Goal: Task Accomplishment & Management: Manage account settings

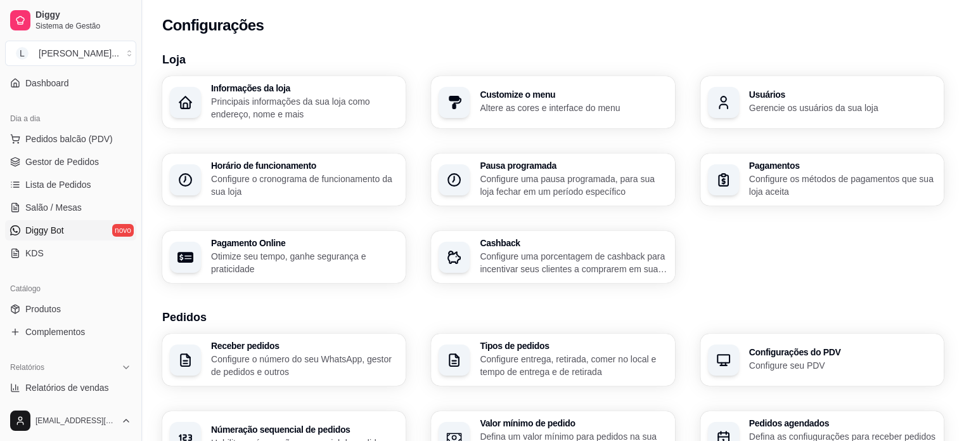
scroll to position [127, 0]
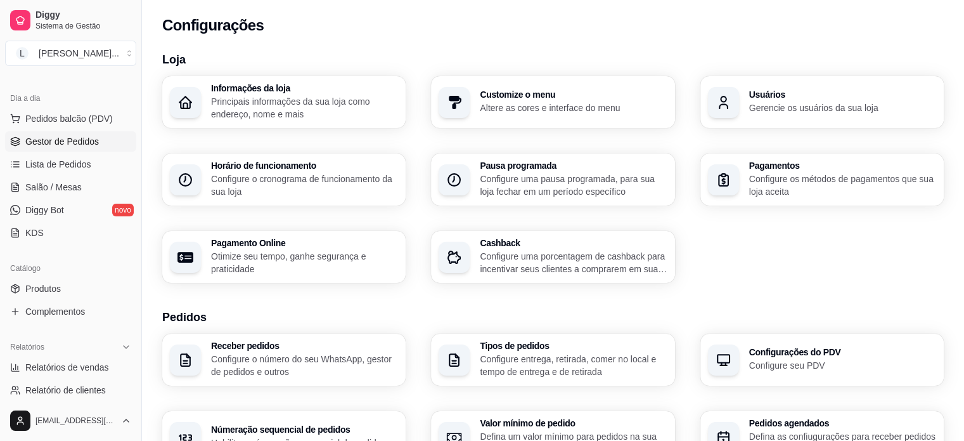
click at [60, 132] on link "Gestor de Pedidos" at bounding box center [70, 141] width 131 height 20
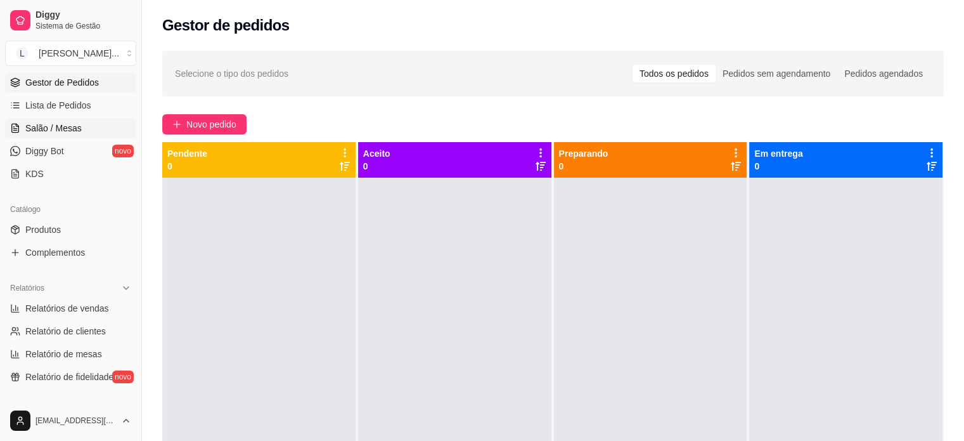
scroll to position [254, 0]
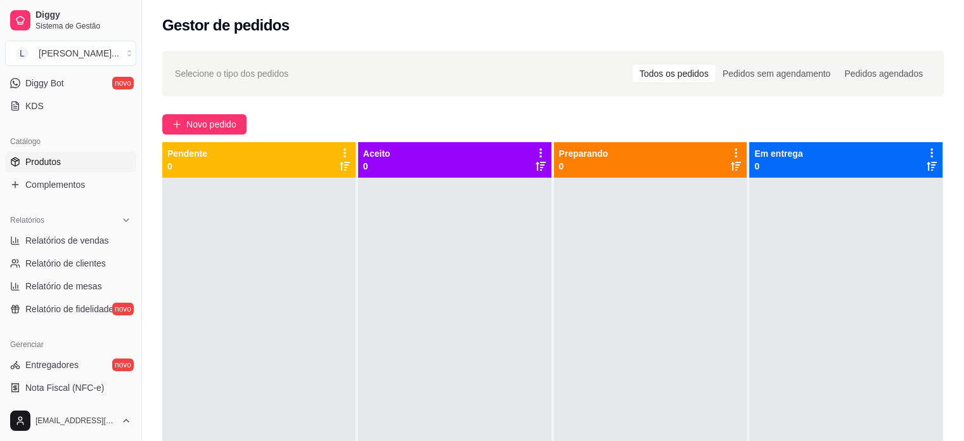
click at [53, 162] on span "Produtos" at bounding box center [42, 161] width 35 height 13
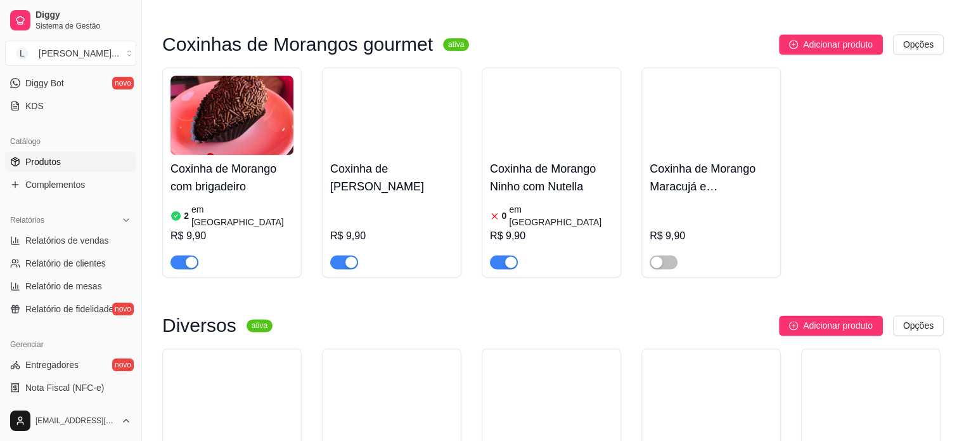
scroll to position [1838, 0]
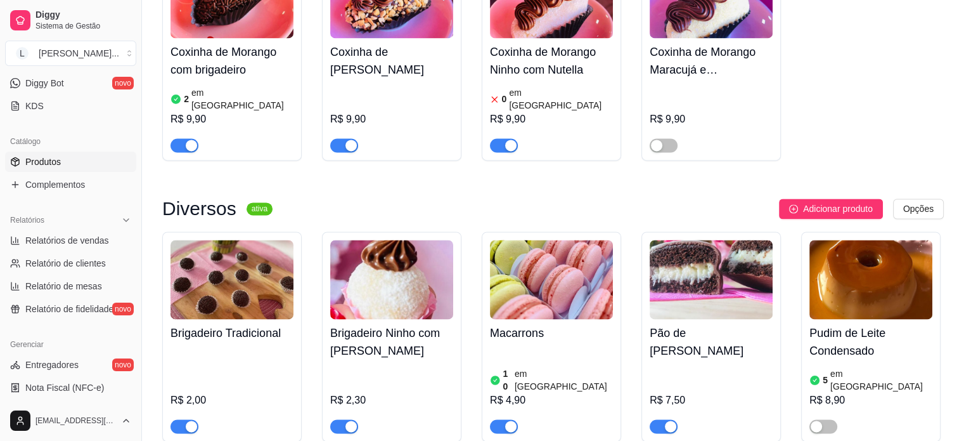
click at [682, 324] on h4 "Pão de [PERSON_NAME]" at bounding box center [711, 341] width 123 height 35
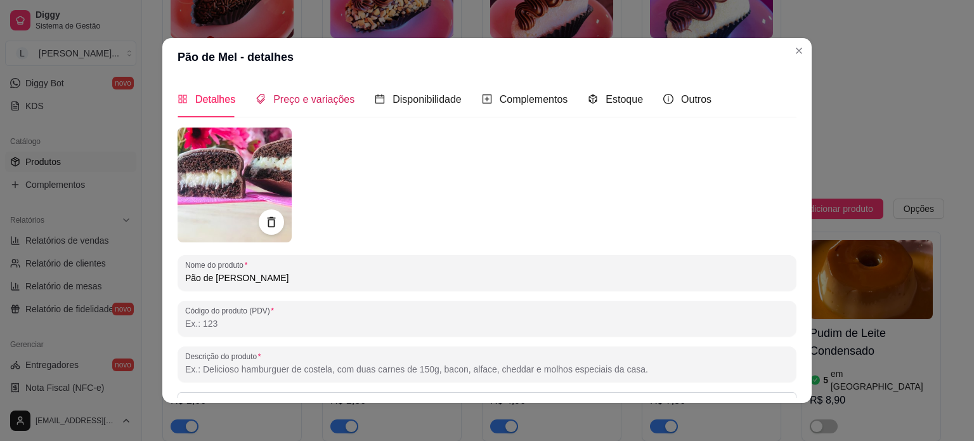
click at [319, 103] on span "Preço e variações" at bounding box center [313, 99] width 81 height 11
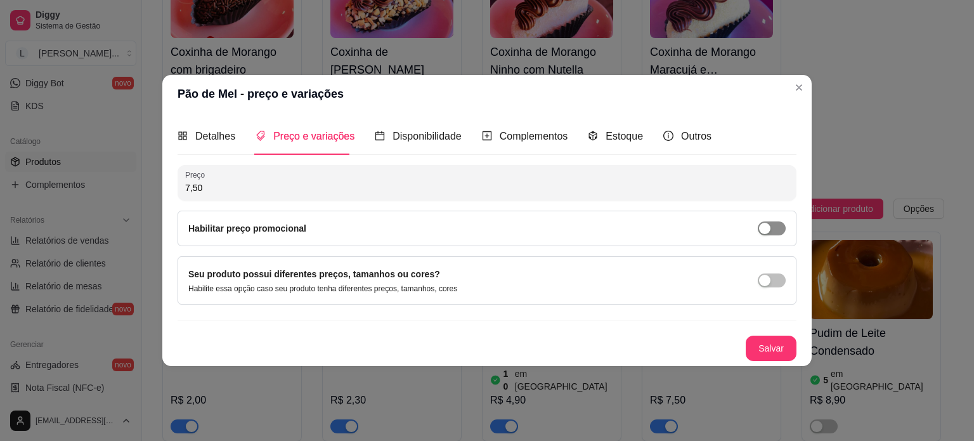
click at [767, 222] on div "button" at bounding box center [764, 227] width 11 height 11
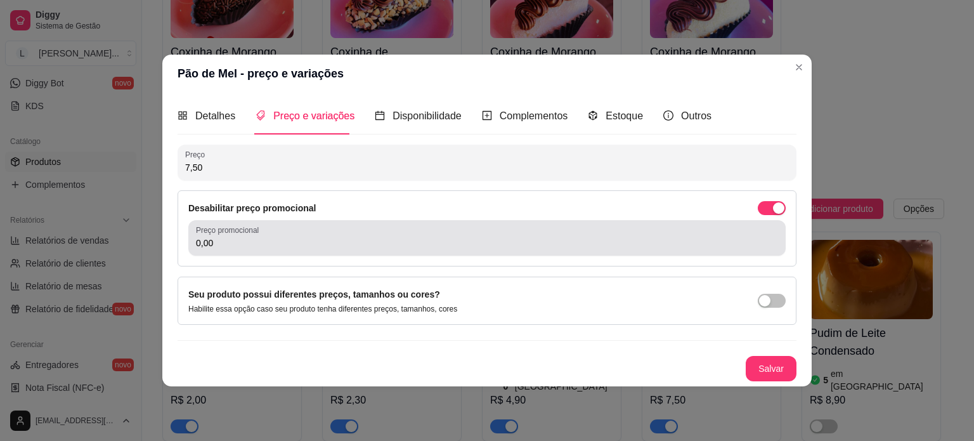
click at [416, 238] on input "0,00" at bounding box center [487, 242] width 582 height 13
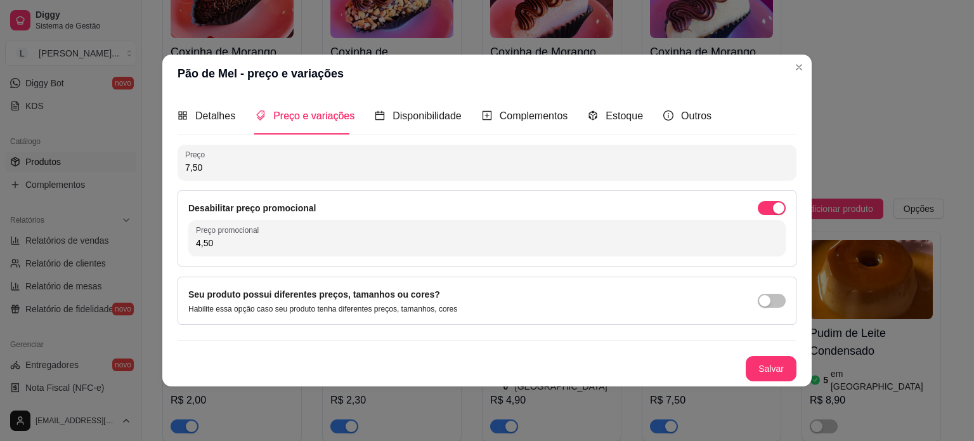
type input "4,50"
click at [759, 373] on button "Salvar" at bounding box center [770, 368] width 49 height 25
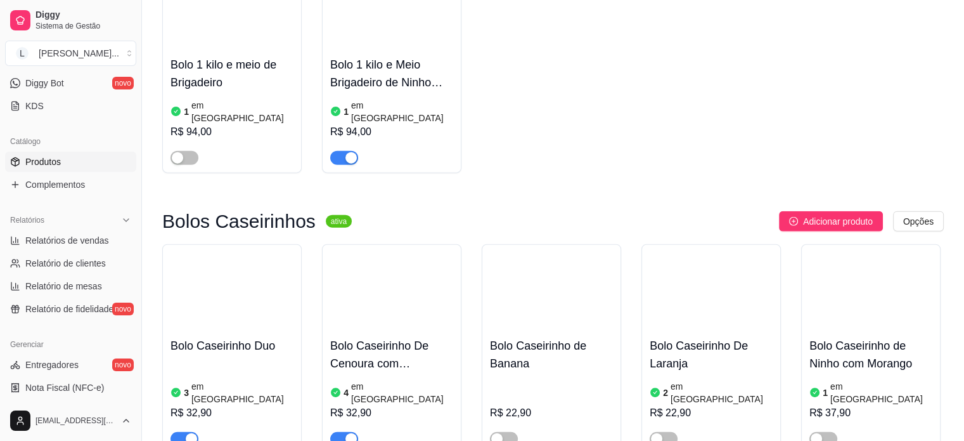
scroll to position [2979, 0]
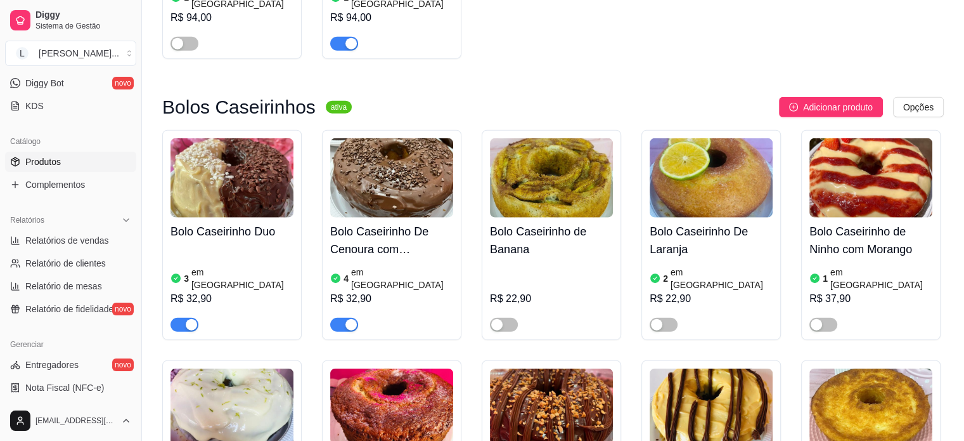
click at [198, 266] on article "em [GEOGRAPHIC_DATA]" at bounding box center [242, 278] width 102 height 25
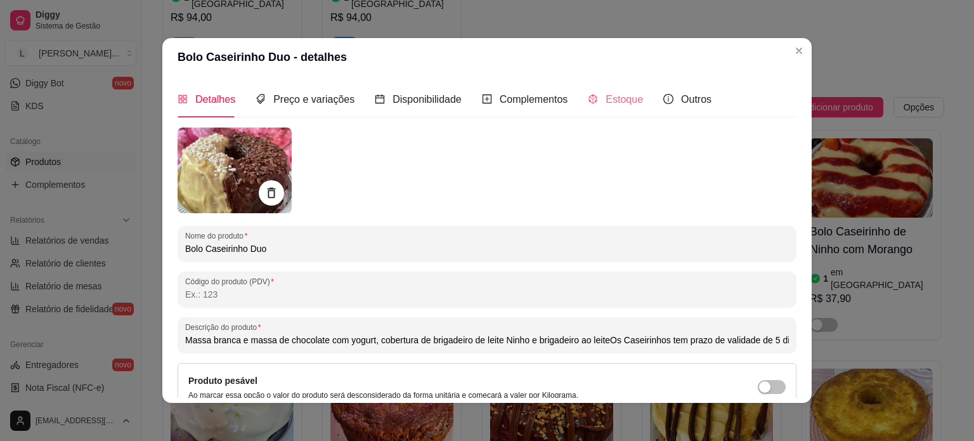
click at [621, 87] on div "Estoque" at bounding box center [615, 99] width 55 height 36
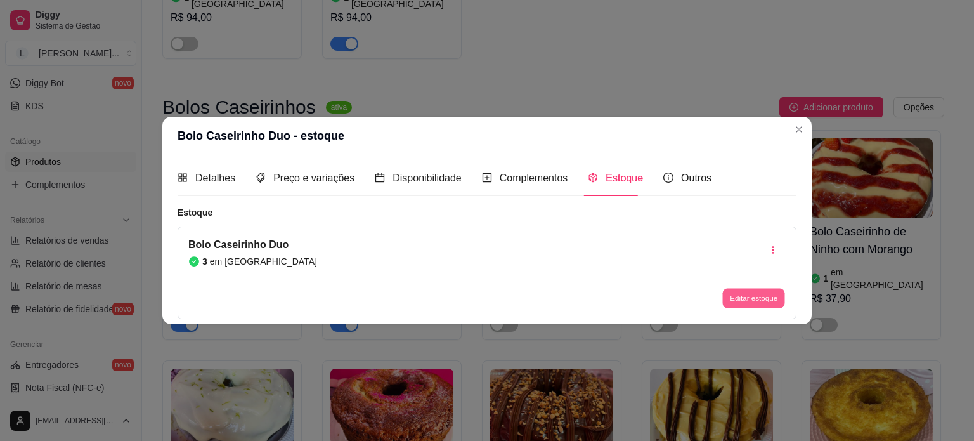
click at [750, 296] on button "Editar estoque" at bounding box center [753, 298] width 62 height 20
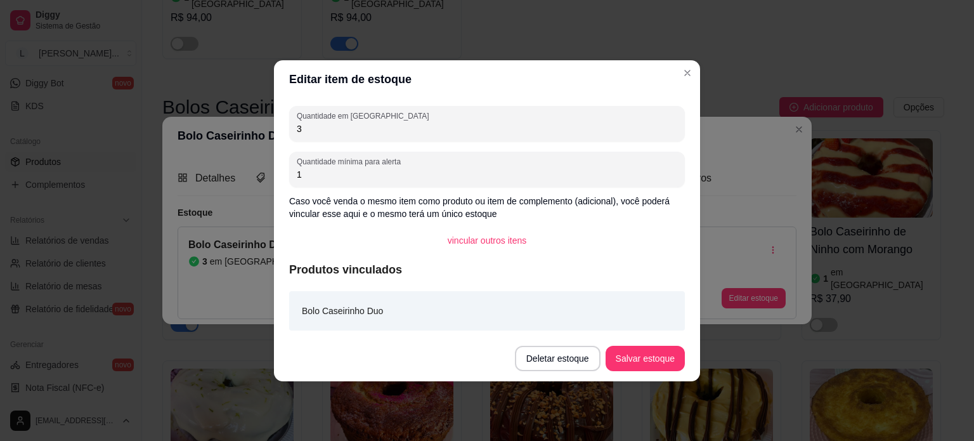
drag, startPoint x: 280, startPoint y: 124, endPoint x: 265, endPoint y: 121, distance: 14.8
click at [267, 121] on div "Editar item de estoque Quantidade em estoque 3 Quantidade mínima para alerta 1 …" at bounding box center [487, 220] width 974 height 441
type input "1"
click at [652, 351] on button "Salvar estoque" at bounding box center [644, 357] width 79 height 25
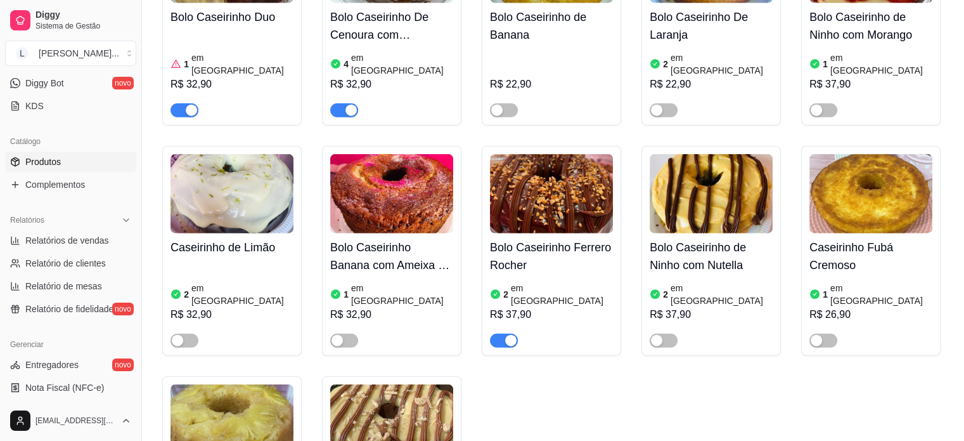
scroll to position [3106, 0]
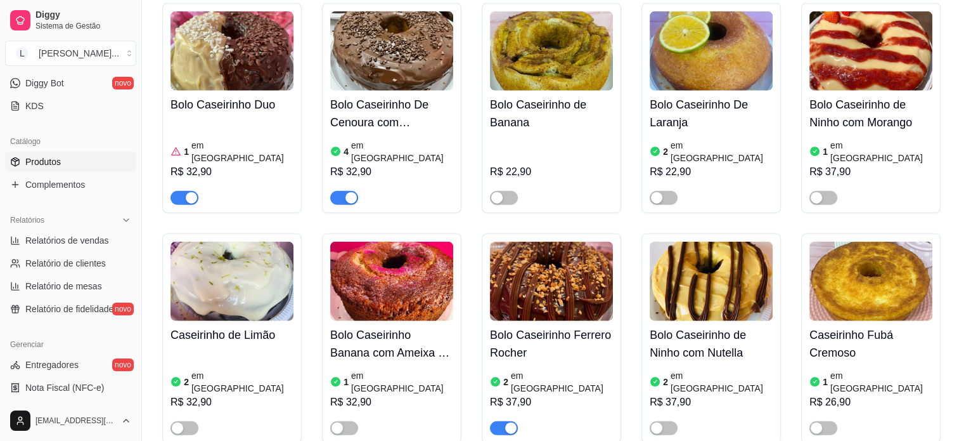
click at [521, 326] on h4 "Bolo Caseirinho Ferrero Rocher" at bounding box center [551, 343] width 123 height 35
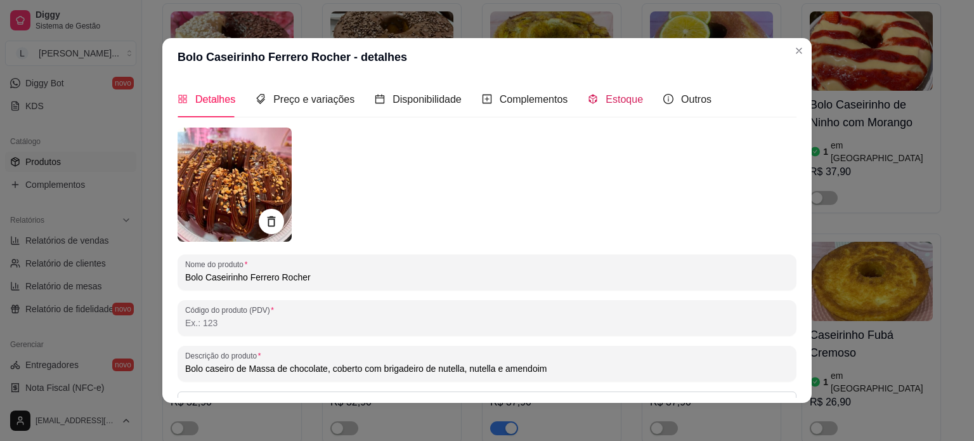
click at [593, 100] on div "Estoque" at bounding box center [615, 99] width 55 height 16
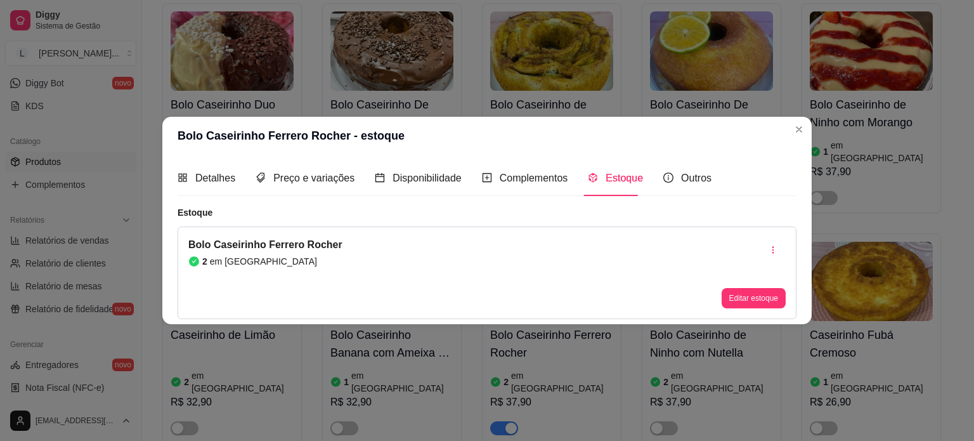
click at [754, 309] on div "Bolo Caseirinho Ferrero Rocher 2 em estoque Editar estoque" at bounding box center [486, 272] width 619 height 93
click at [743, 299] on button "Editar estoque" at bounding box center [753, 298] width 64 height 20
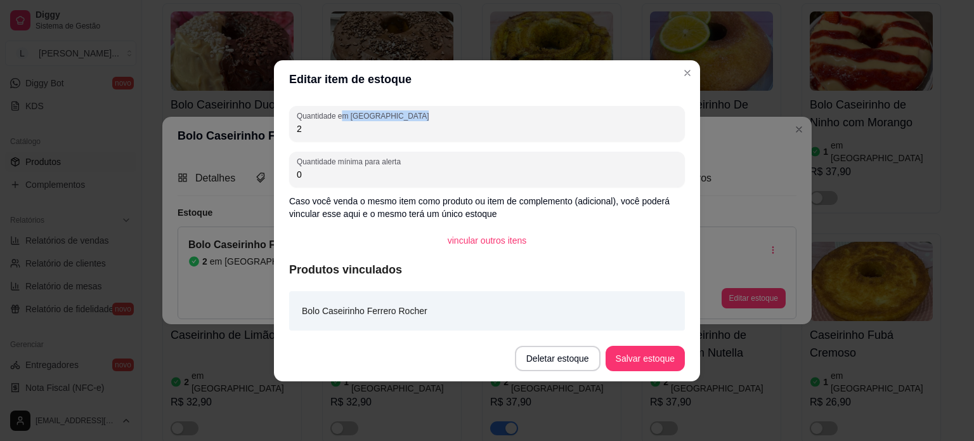
drag, startPoint x: 318, startPoint y: 120, endPoint x: 284, endPoint y: 129, distance: 35.5
click at [274, 120] on div "Quantidade em estoque 2 Quantidade mínima para alerta 0 Caso você venda o mesmo…" at bounding box center [487, 216] width 426 height 237
drag, startPoint x: 302, startPoint y: 124, endPoint x: 286, endPoint y: 124, distance: 15.8
click at [286, 124] on div "Quantidade em estoque 2 Quantidade mínima para alerta 0 Caso você venda o mesmo…" at bounding box center [487, 216] width 426 height 237
type input "1"
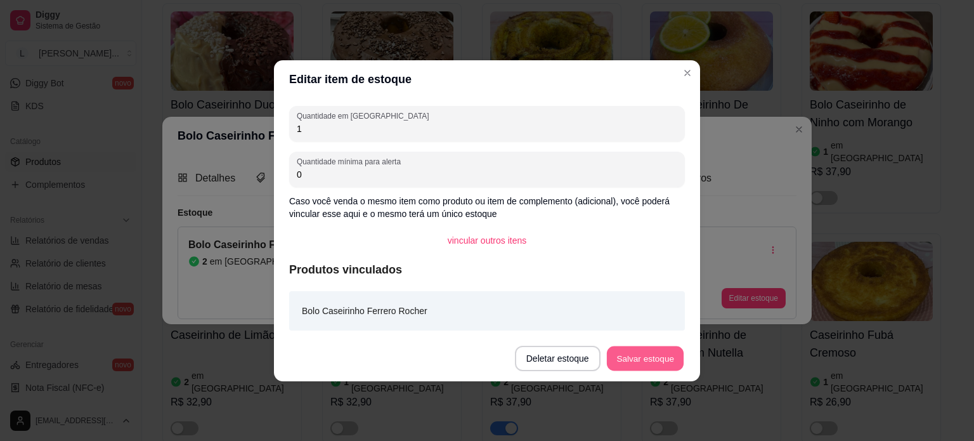
click at [662, 369] on button "Salvar estoque" at bounding box center [644, 357] width 77 height 25
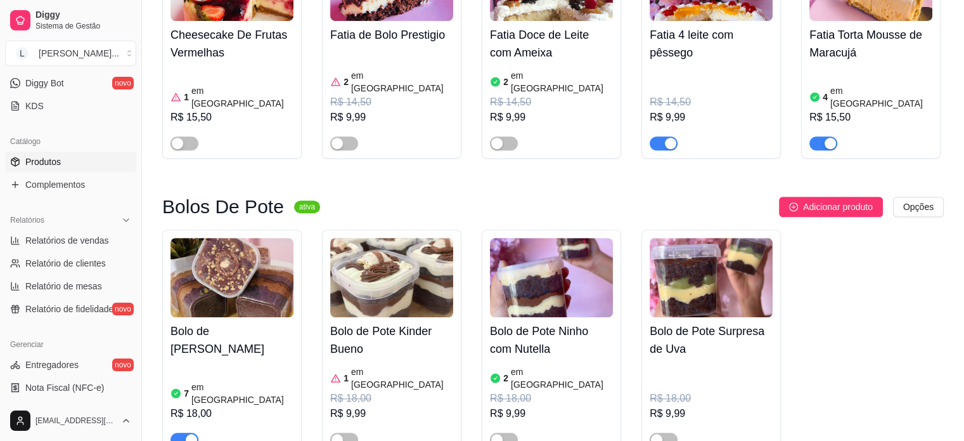
scroll to position [761, 0]
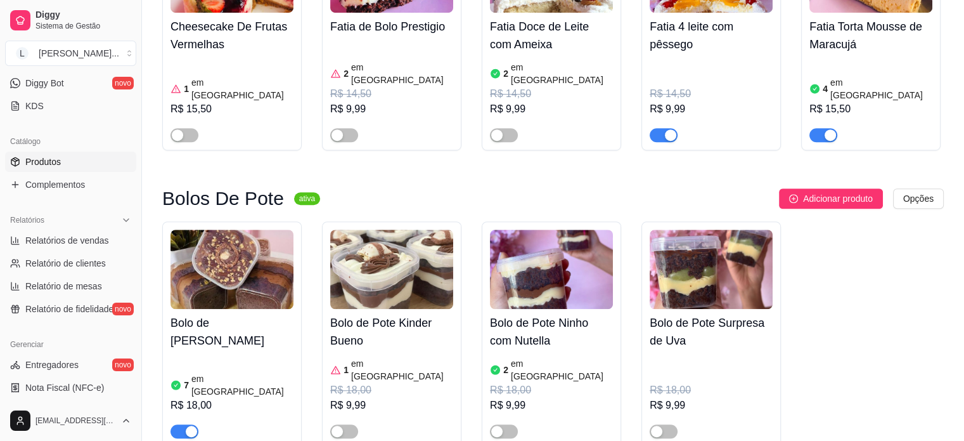
click at [705, 101] on div "R$ 9,99" at bounding box center [711, 108] width 123 height 15
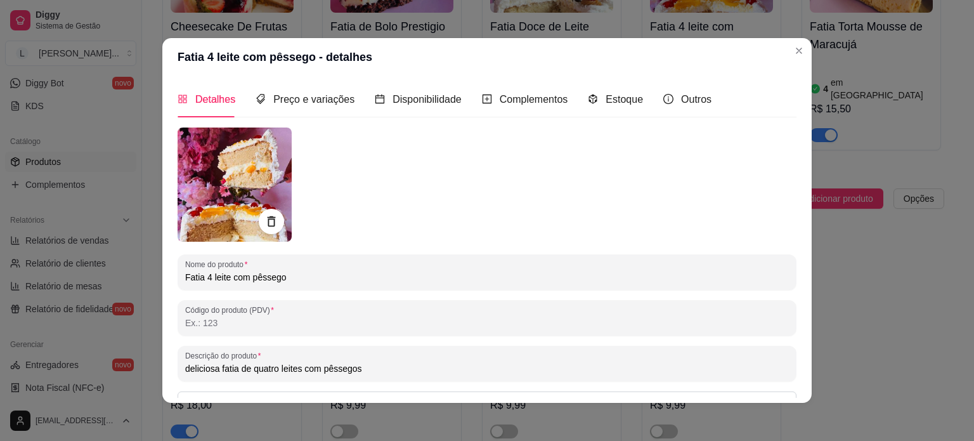
click at [634, 94] on div "Detalhes Preço e variações Disponibilidade Complementos Estoque Outros" at bounding box center [444, 99] width 534 height 36
click at [622, 98] on span "Estoque" at bounding box center [623, 99] width 37 height 11
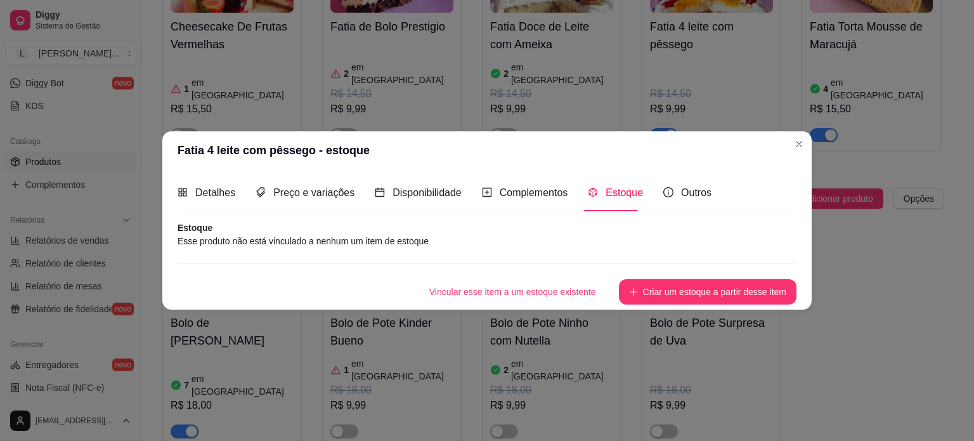
click at [666, 286] on button "Criar um estoque a partir desse item" at bounding box center [707, 291] width 177 height 25
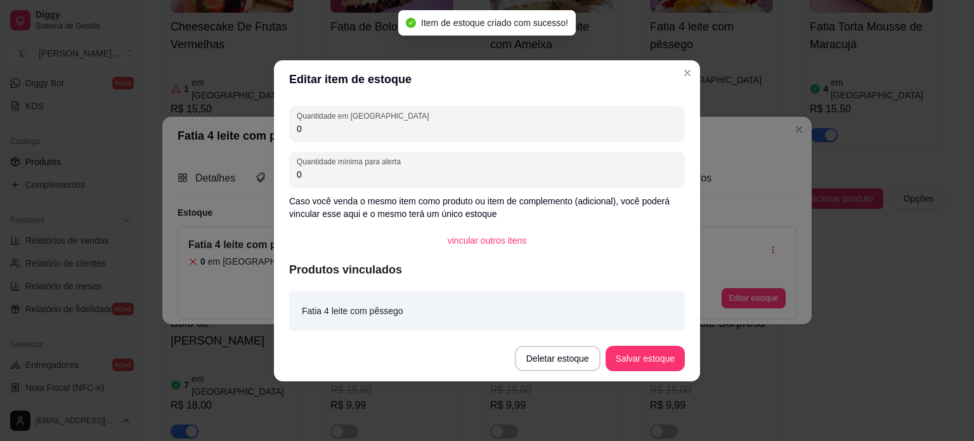
drag, startPoint x: 299, startPoint y: 132, endPoint x: 291, endPoint y: 131, distance: 8.3
click at [291, 131] on div "Quantidade em estoque 0" at bounding box center [487, 123] width 396 height 35
type input "3"
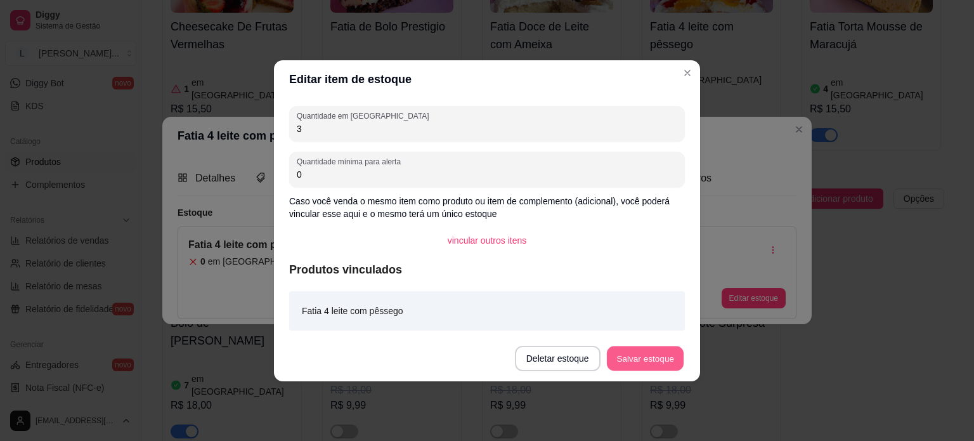
click at [657, 366] on button "Salvar estoque" at bounding box center [644, 357] width 77 height 25
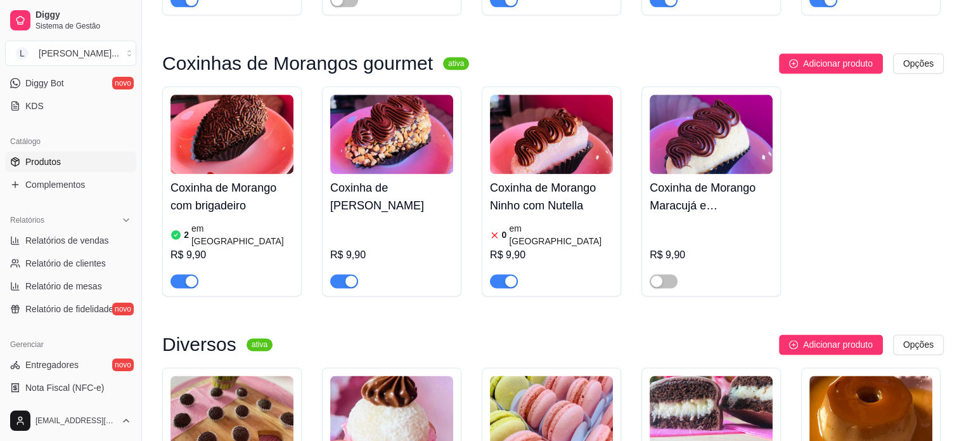
scroll to position [1711, 0]
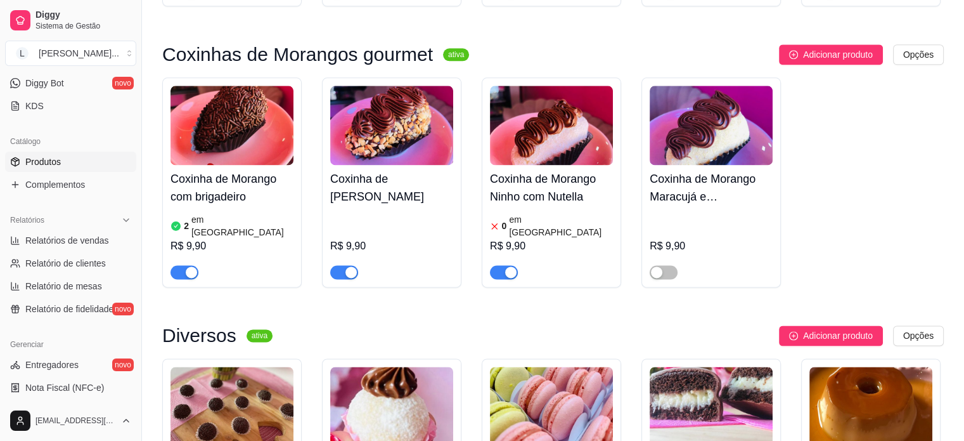
click at [502, 265] on span "button" at bounding box center [504, 272] width 28 height 14
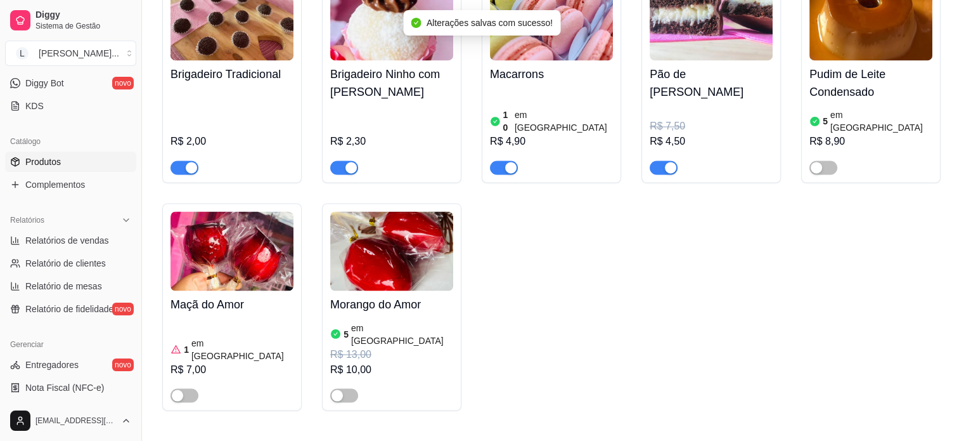
scroll to position [2028, 0]
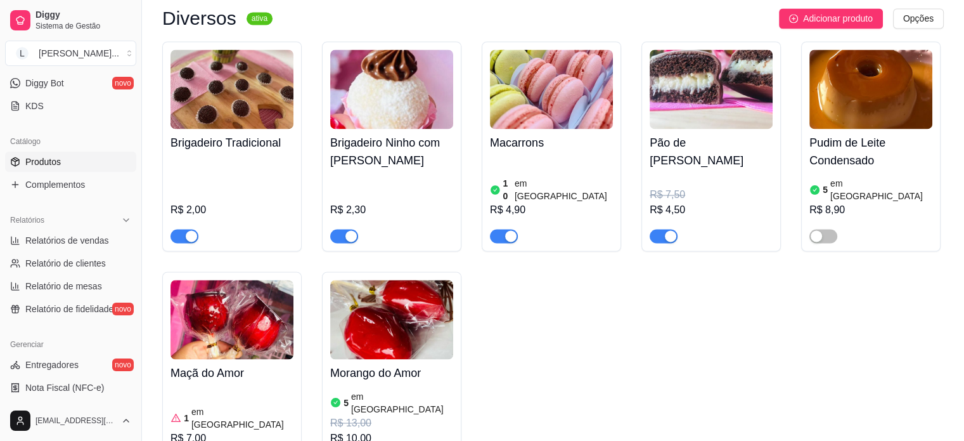
click at [238, 202] on div "R$ 2,00" at bounding box center [231, 209] width 123 height 15
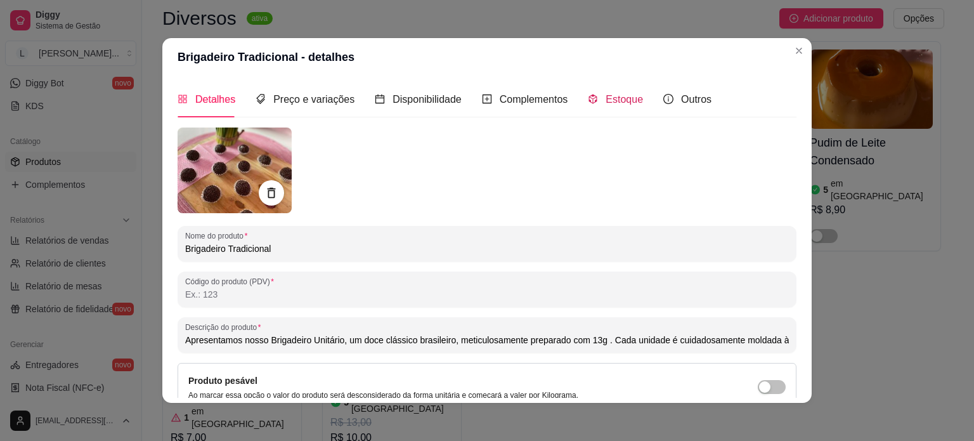
click at [618, 96] on span "Estoque" at bounding box center [623, 99] width 37 height 11
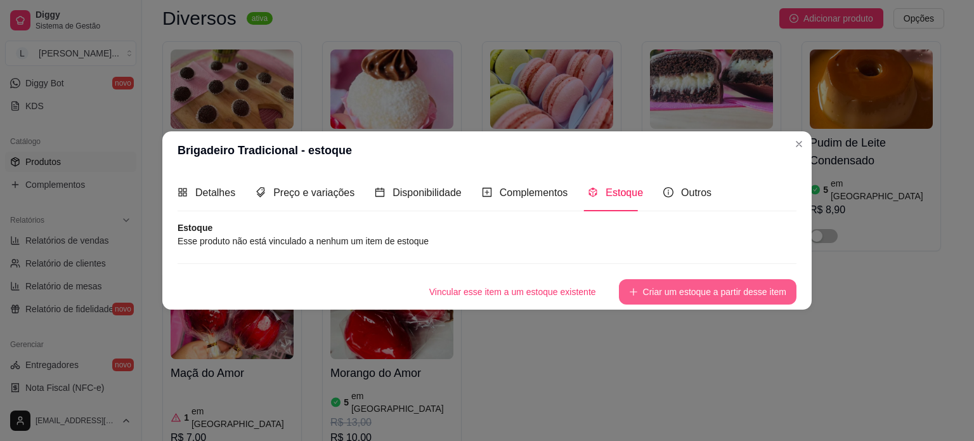
click at [672, 281] on button "Criar um estoque a partir desse item" at bounding box center [707, 291] width 177 height 25
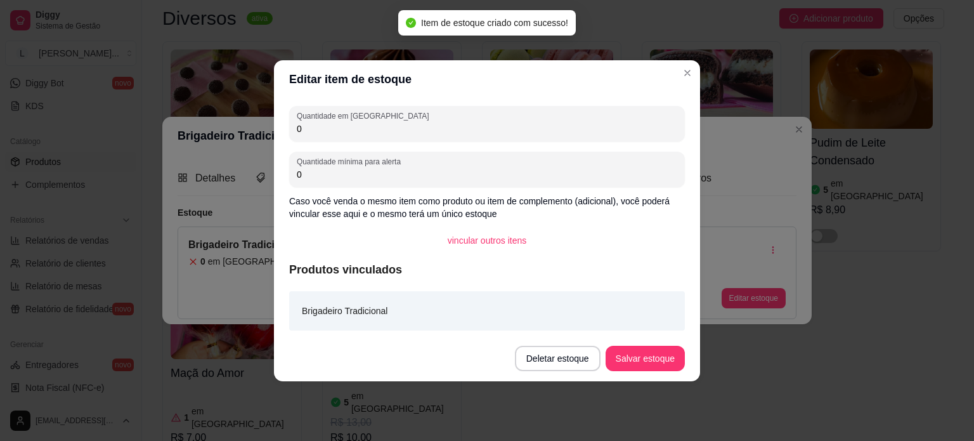
drag, startPoint x: 324, startPoint y: 132, endPoint x: 292, endPoint y: 129, distance: 32.5
click at [292, 129] on div "Quantidade em estoque 0" at bounding box center [487, 123] width 396 height 35
type input "3"
click at [650, 362] on button "Salvar estoque" at bounding box center [644, 357] width 77 height 25
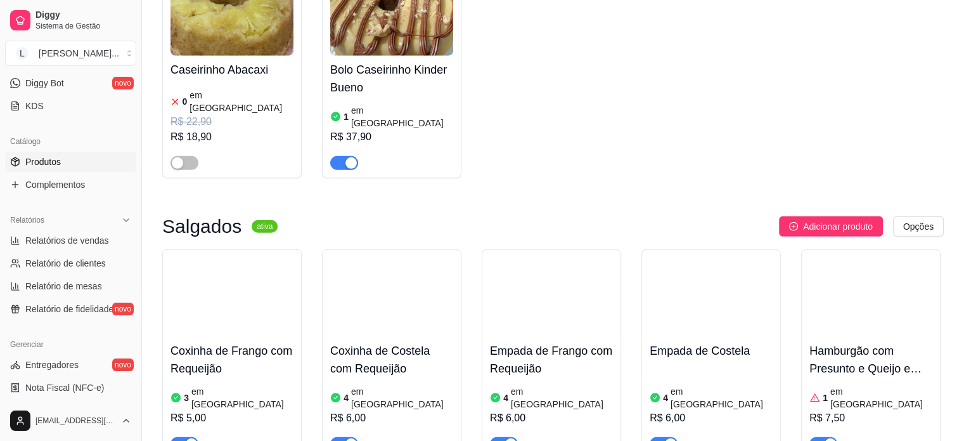
scroll to position [3676, 0]
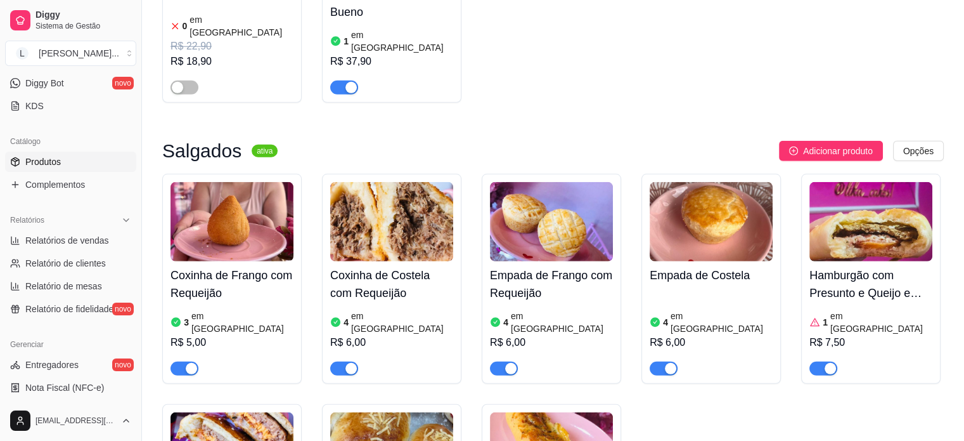
click at [185, 361] on button "button" at bounding box center [184, 368] width 28 height 14
click at [341, 361] on span "button" at bounding box center [344, 368] width 28 height 14
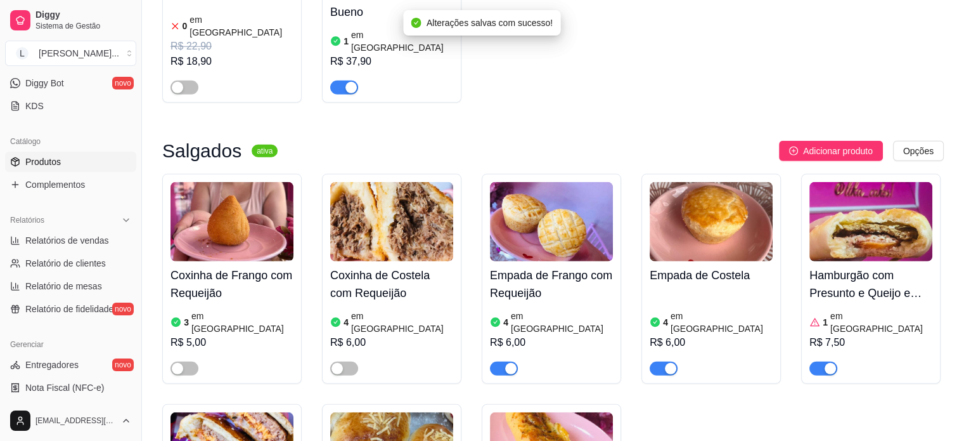
click at [821, 361] on span "button" at bounding box center [823, 368] width 28 height 14
click at [830, 361] on span "button" at bounding box center [823, 368] width 28 height 14
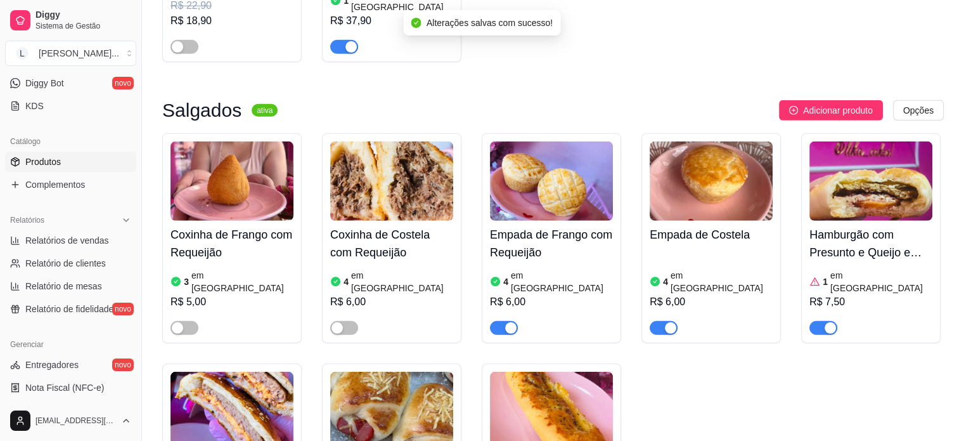
scroll to position [3740, 0]
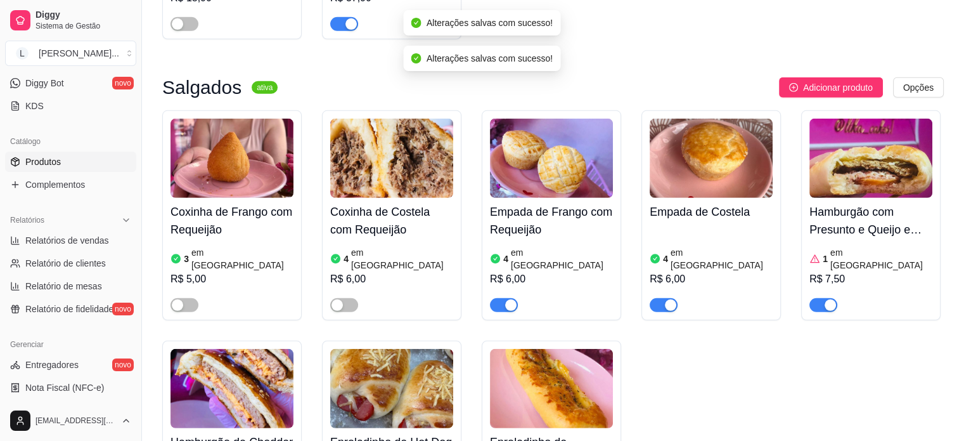
click at [377, 433] on h4 "Enroladinho de Hot Dog" at bounding box center [391, 442] width 123 height 18
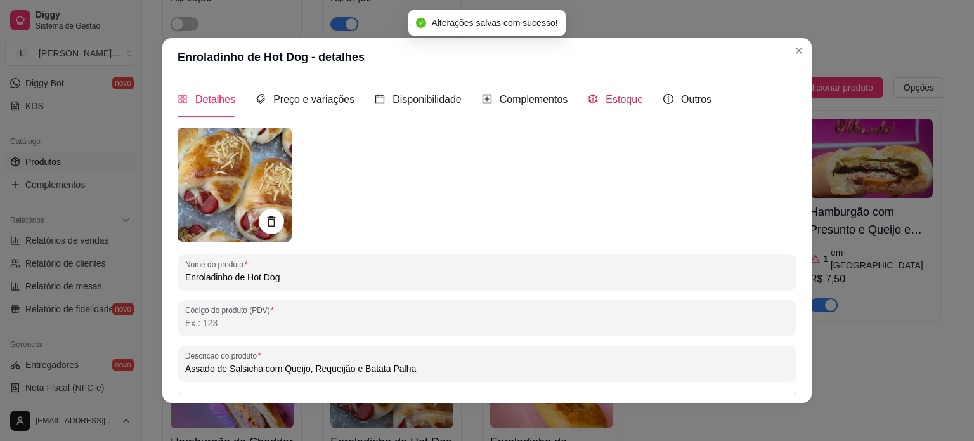
click at [606, 100] on span "Estoque" at bounding box center [623, 99] width 37 height 11
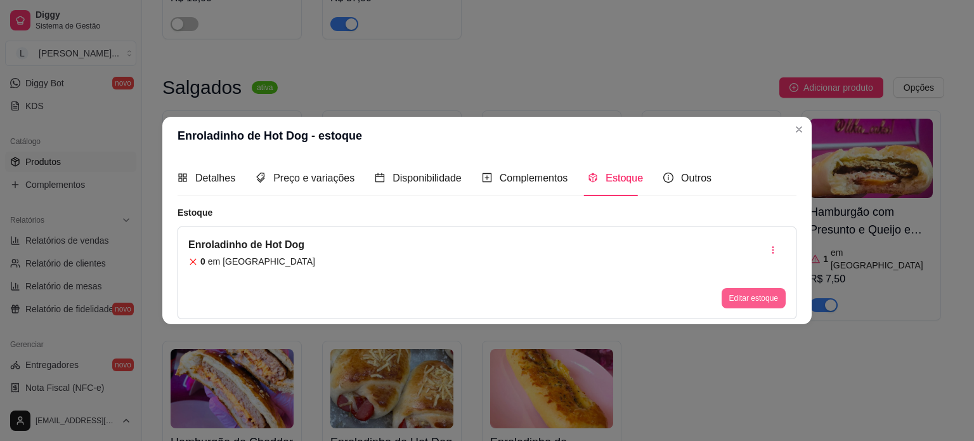
click at [740, 299] on button "Editar estoque" at bounding box center [753, 298] width 64 height 20
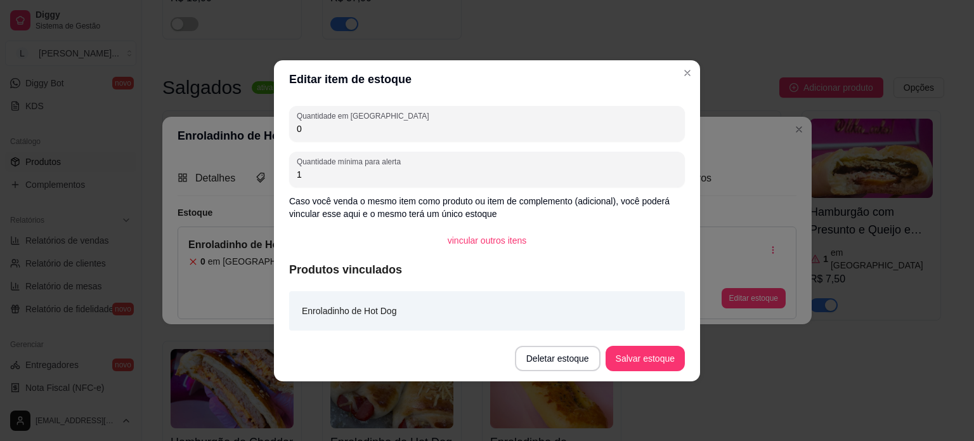
drag, startPoint x: 342, startPoint y: 131, endPoint x: 261, endPoint y: 131, distance: 80.5
click at [261, 131] on div "Editar item de estoque Quantidade em estoque 0 Quantidade mínima para alerta 1 …" at bounding box center [487, 220] width 974 height 441
type input "1"
click at [642, 356] on button "Salvar estoque" at bounding box center [644, 357] width 77 height 25
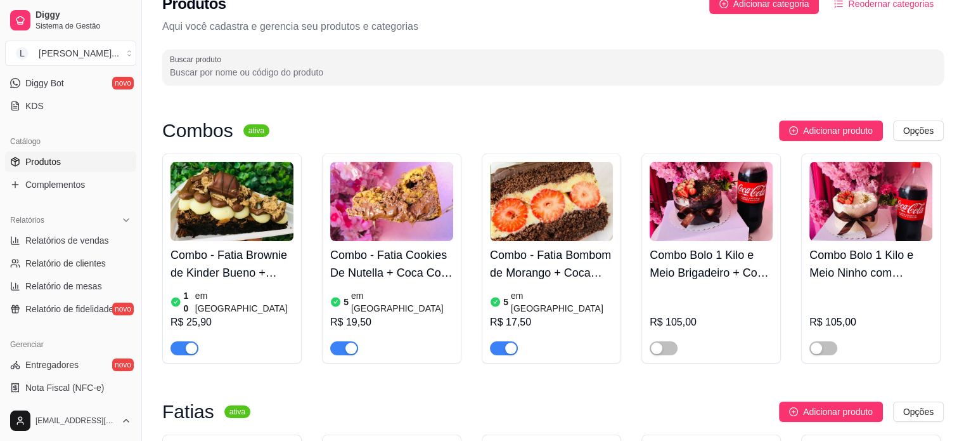
scroll to position [0, 0]
